Goal: Transaction & Acquisition: Book appointment/travel/reservation

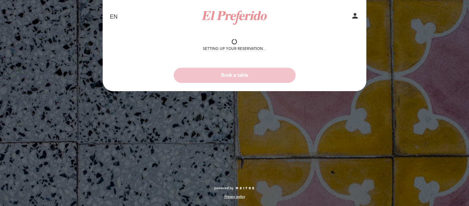
click at [122, 149] on div "EN ES PT El Preferido person Setting up your reservation... Book a table" at bounding box center [234, 103] width 469 height 206
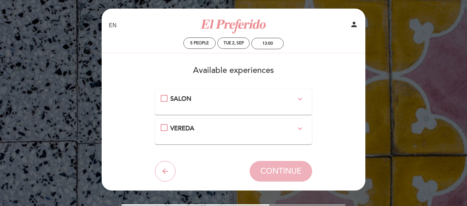
click at [166, 98] on div "SALON expand_more" at bounding box center [234, 98] width 146 height 9
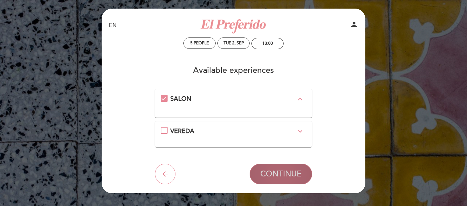
click at [270, 168] on button "CONTINUE" at bounding box center [280, 173] width 62 height 21
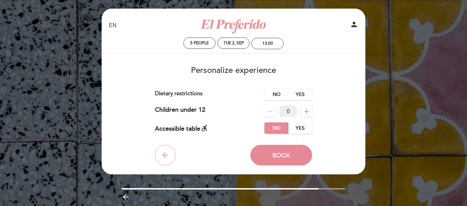
scroll to position [0, 0]
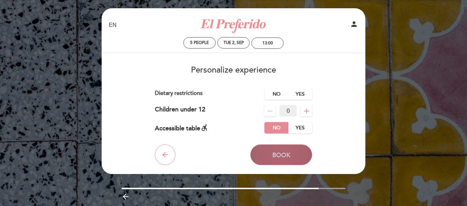
click at [285, 157] on span "Book" at bounding box center [281, 155] width 18 height 8
click at [280, 151] on span "Book" at bounding box center [281, 155] width 18 height 8
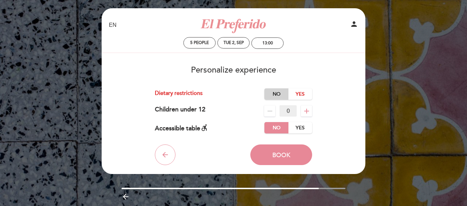
click at [280, 96] on label "No" at bounding box center [276, 93] width 24 height 11
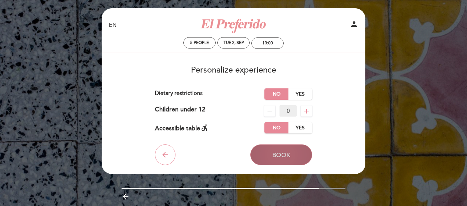
click at [277, 151] on span "Book" at bounding box center [281, 155] width 18 height 8
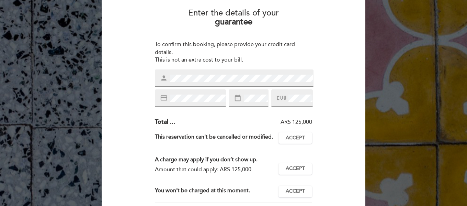
scroll to position [56, 0]
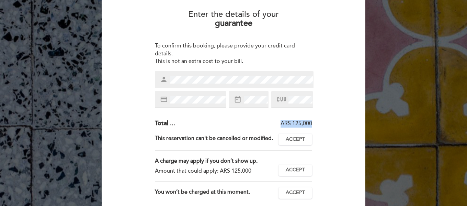
drag, startPoint x: 312, startPoint y: 122, endPoint x: 273, endPoint y: 125, distance: 38.2
click at [273, 125] on div "ARS 125,000" at bounding box center [243, 123] width 137 height 8
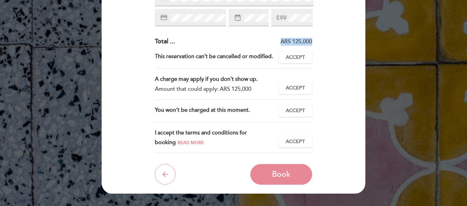
scroll to position [138, 0]
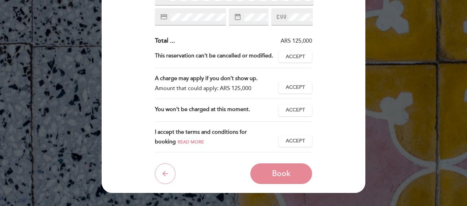
click at [223, 110] on div "You won’t be charged at this moment." at bounding box center [217, 110] width 124 height 12
